Goal: Task Accomplishment & Management: Manage account settings

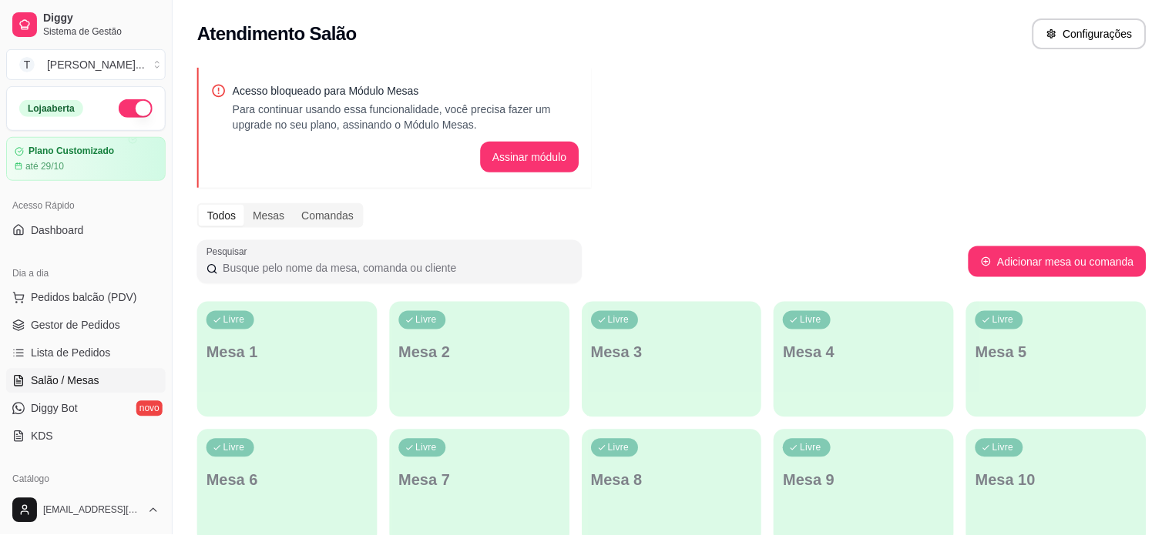
click at [102, 346] on span "Lista de Pedidos" at bounding box center [71, 353] width 80 height 15
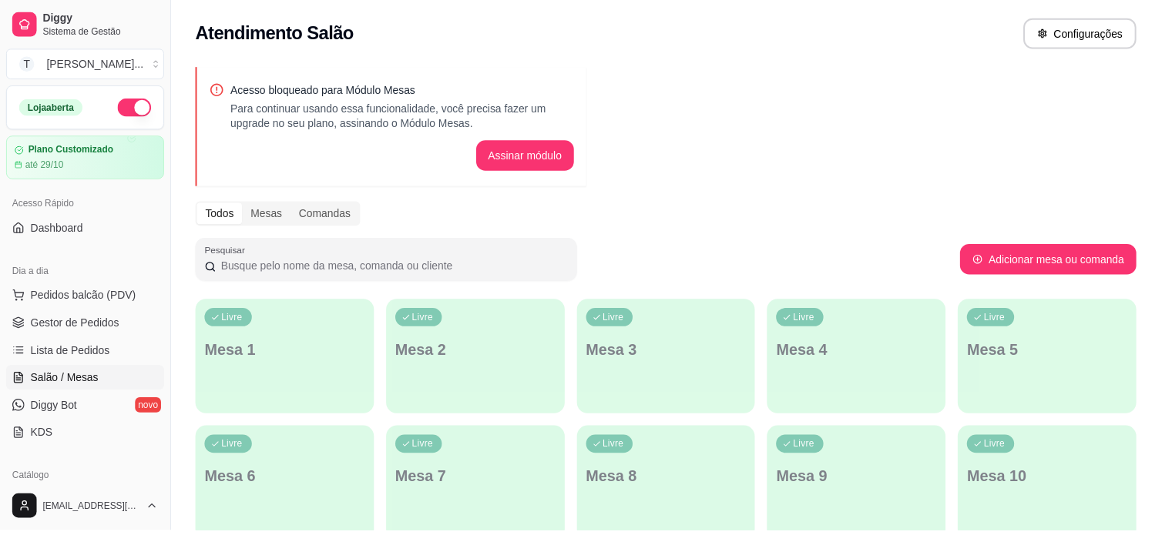
scroll to position [154, 0]
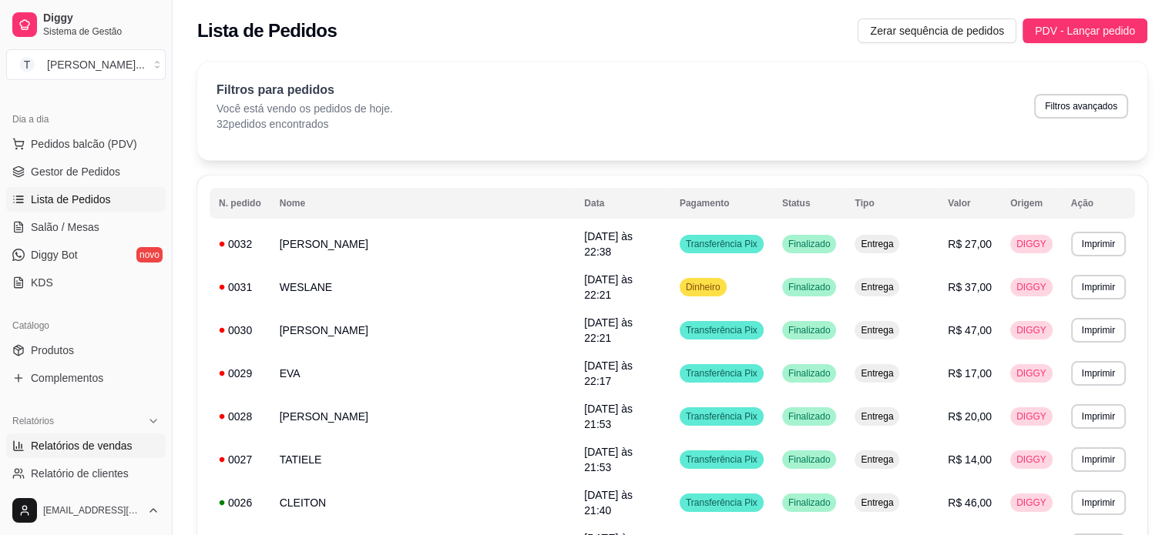
click at [89, 445] on span "Relatórios de vendas" at bounding box center [82, 445] width 102 height 15
select select "ALL"
select select "0"
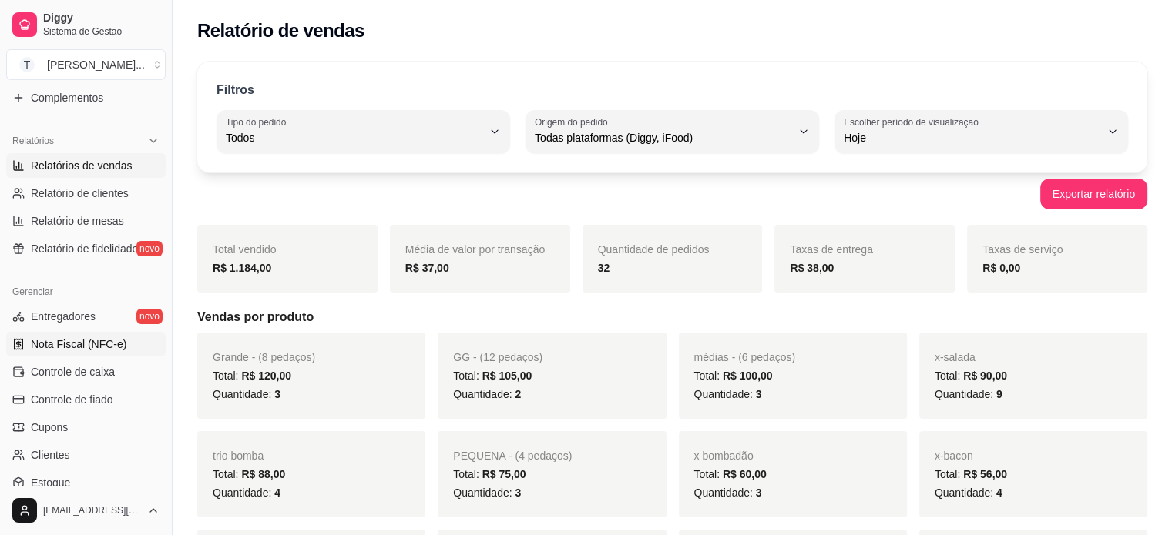
scroll to position [462, 0]
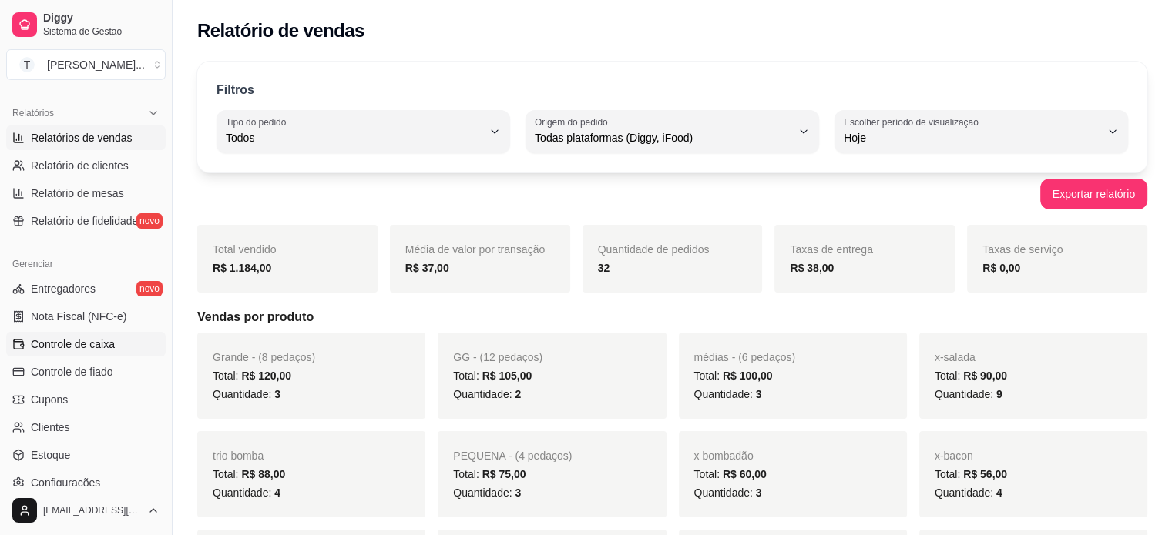
click at [96, 341] on span "Controle de caixa" at bounding box center [73, 344] width 84 height 15
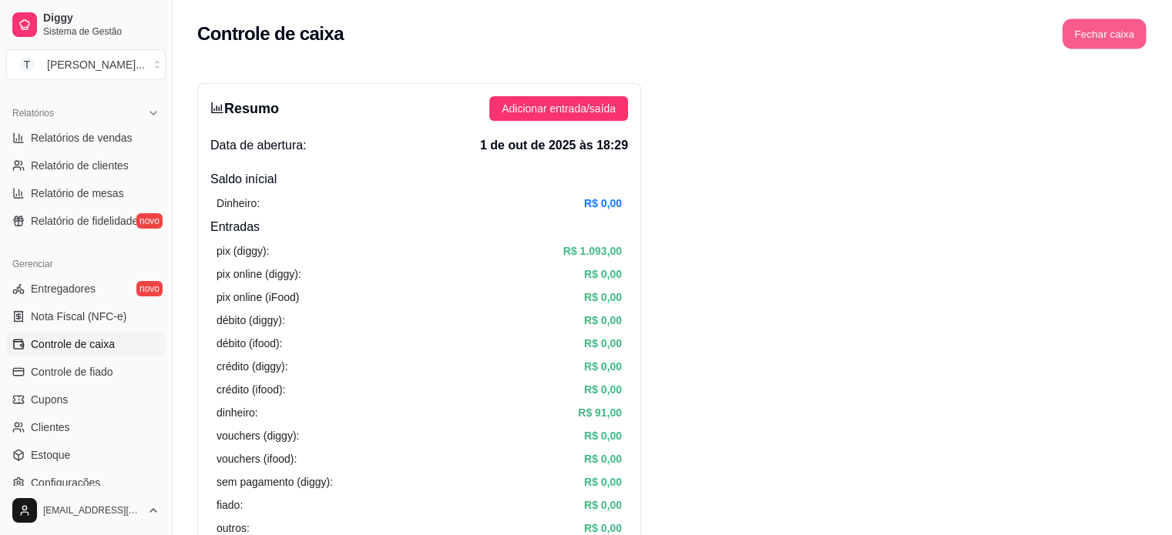
click at [1113, 33] on button "Fechar caixa" at bounding box center [1104, 34] width 84 height 30
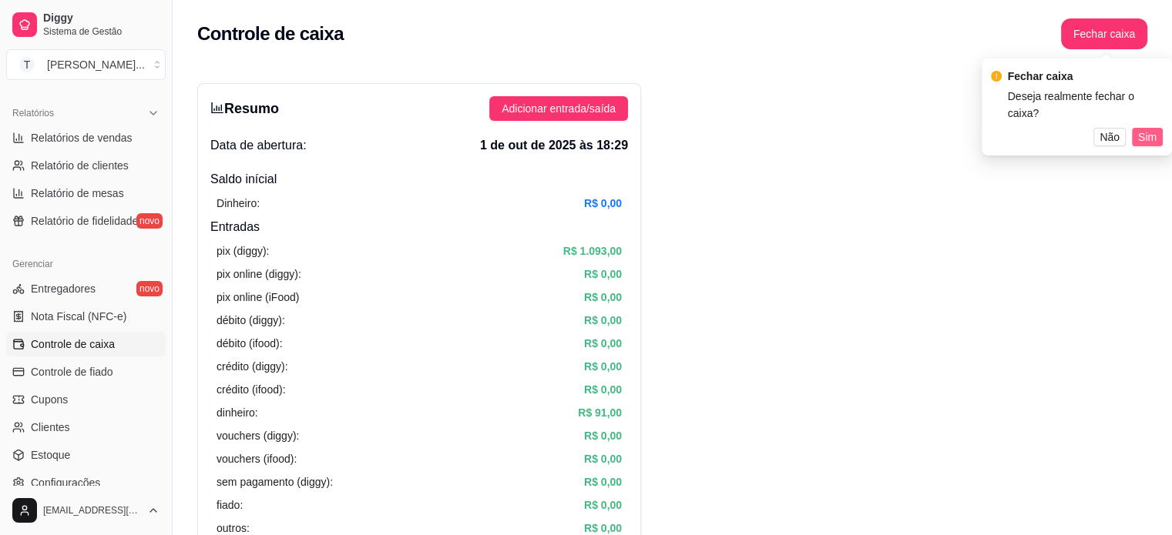
click at [1145, 135] on span "Sim" at bounding box center [1147, 137] width 18 height 17
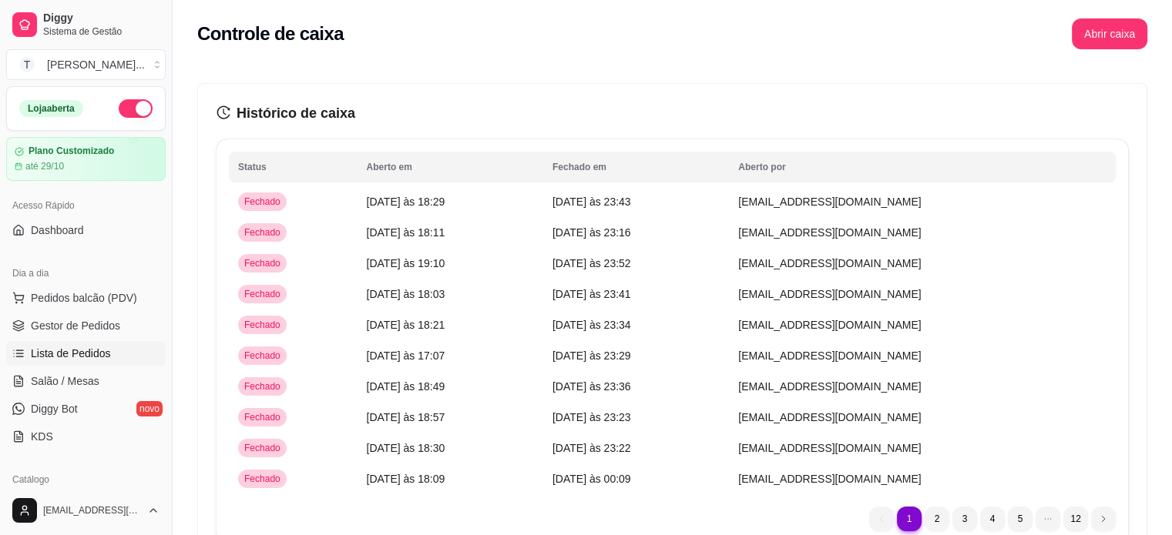
click at [92, 351] on span "Lista de Pedidos" at bounding box center [71, 353] width 80 height 15
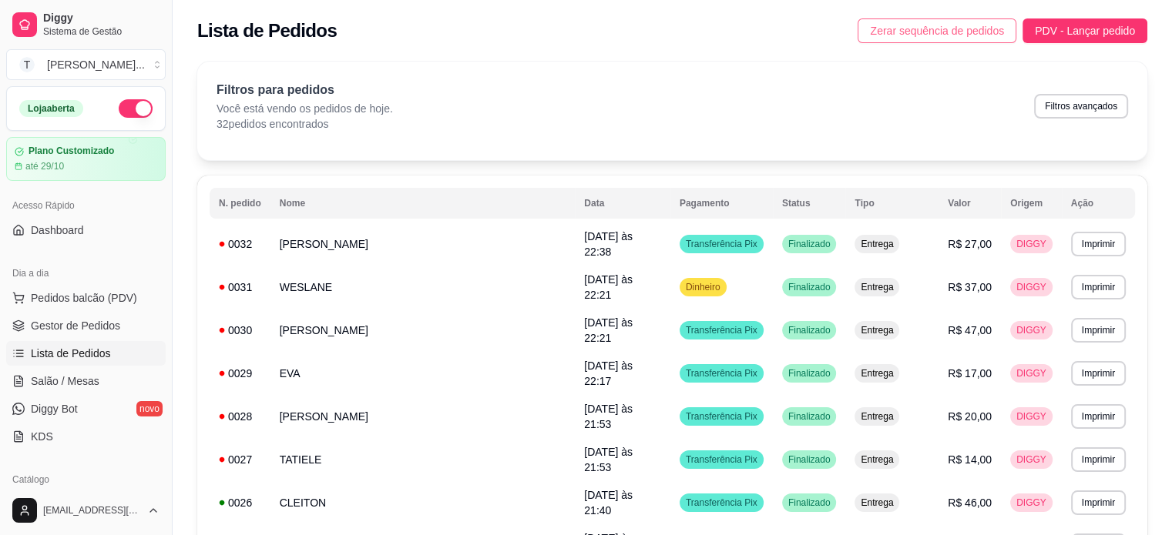
click at [962, 33] on span "Zerar sequência de pedidos" at bounding box center [937, 30] width 134 height 17
